Goal: Information Seeking & Learning: Learn about a topic

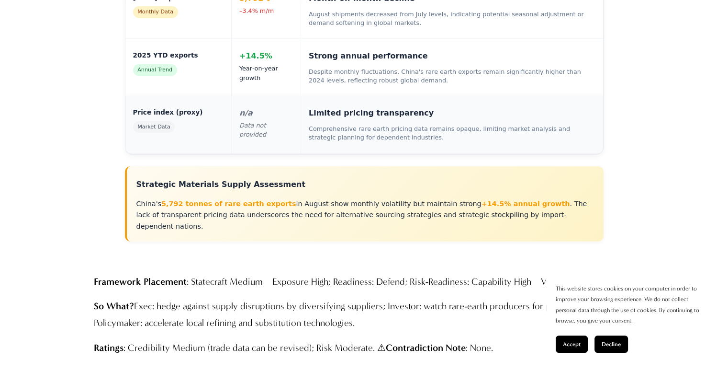
scroll to position [2555, 0]
click at [613, 341] on span "Decline" at bounding box center [611, 344] width 19 height 7
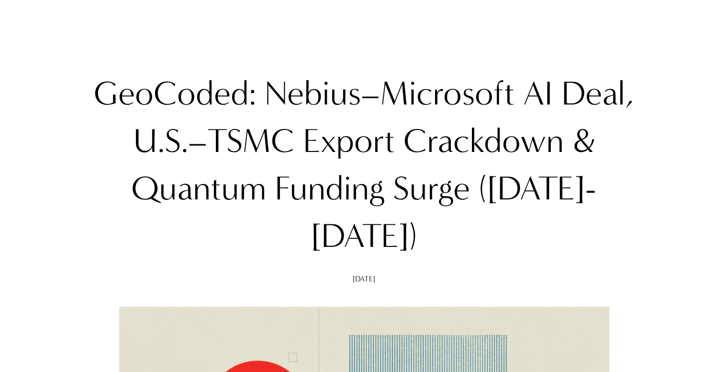
scroll to position [73, 0]
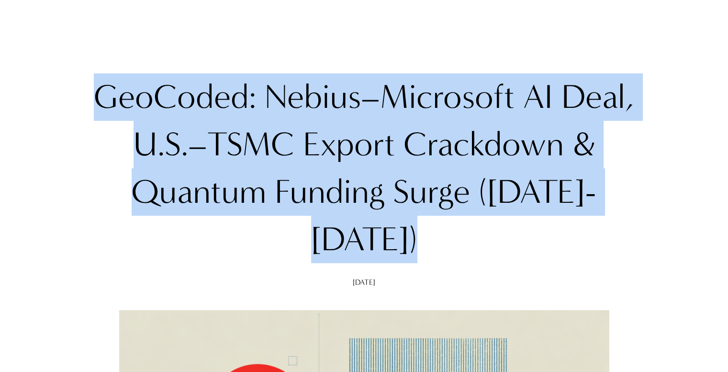
drag, startPoint x: 137, startPoint y: 95, endPoint x: 416, endPoint y: 236, distance: 311.9
click at [416, 236] on h1 "GeoCoded: Nebius–Microsoft AI Deal, U.S.–TSMC Export Crackdown & Quantum Fundin…" at bounding box center [364, 168] width 541 height 190
copy h1 "GeoCoded: Nebius–Microsoft AI Deal, U.S.–TSMC Export Crackdown & Quantum Fundin…"
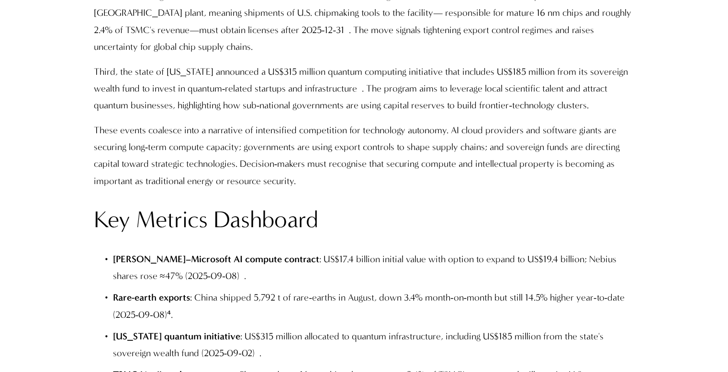
scroll to position [1430, 0]
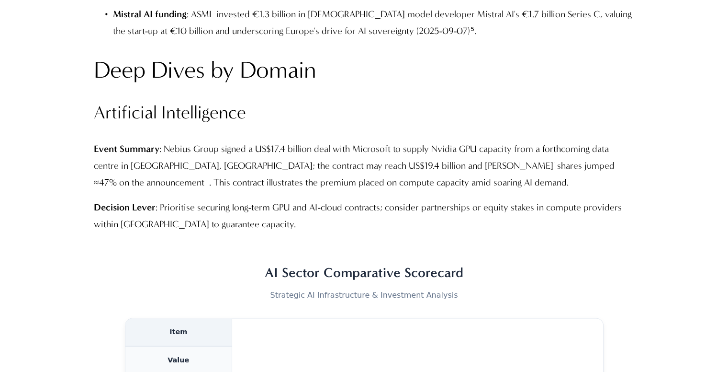
click at [168, 144] on p "Event Summary : Nebius Group signed a US$17.4 billion deal with Microsoft to su…" at bounding box center [364, 165] width 541 height 51
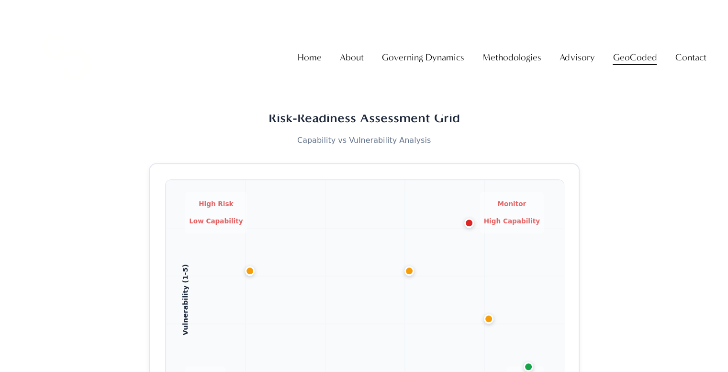
scroll to position [4004, 0]
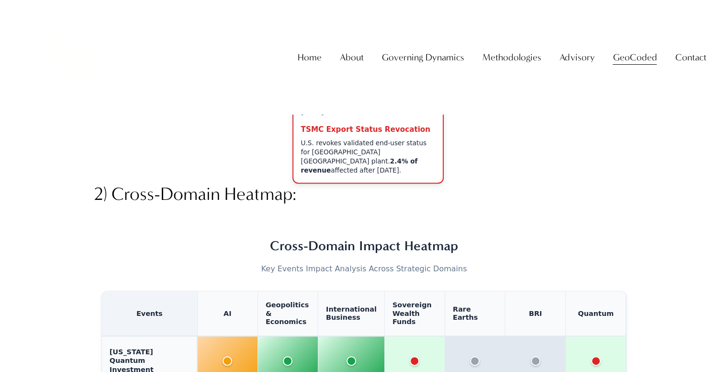
drag, startPoint x: 718, startPoint y: 0, endPoint x: 455, endPoint y: 146, distance: 300.8
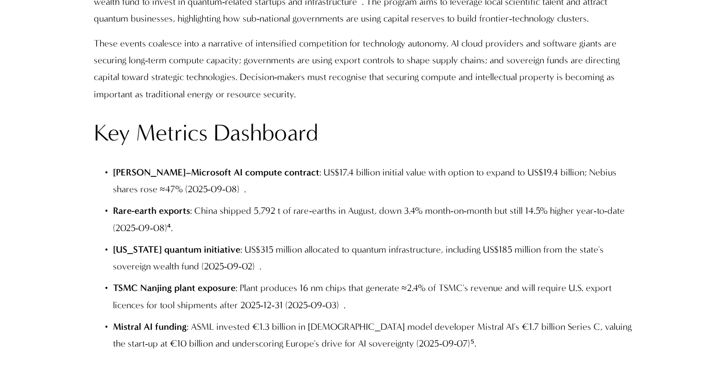
scroll to position [1437, 0]
